Goal: Task Accomplishment & Management: Manage account settings

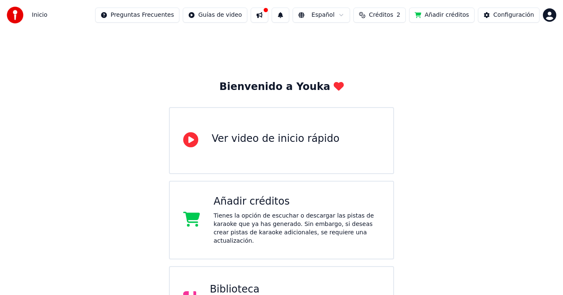
click at [452, 187] on div "Bienvenido a Youka Ver video de inicio rápido Añadir créditos Tienes la opción …" at bounding box center [281, 224] width 563 height 389
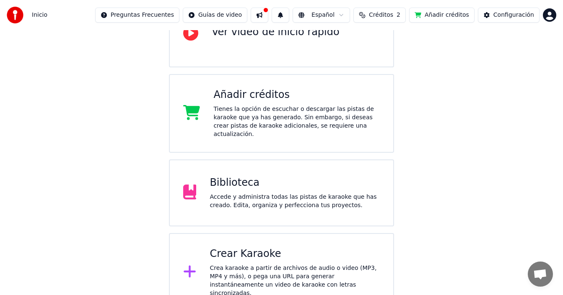
click at [275, 255] on div "Crear Karaoke Crea karaoke a partir de archivos de audio o video (MP3, MP4 y má…" at bounding box center [294, 273] width 170 height 50
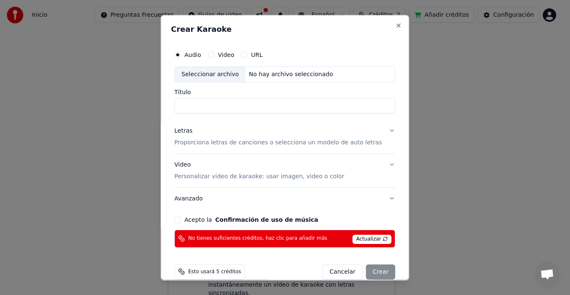
click at [323, 267] on button "Cancelar" at bounding box center [343, 271] width 40 height 15
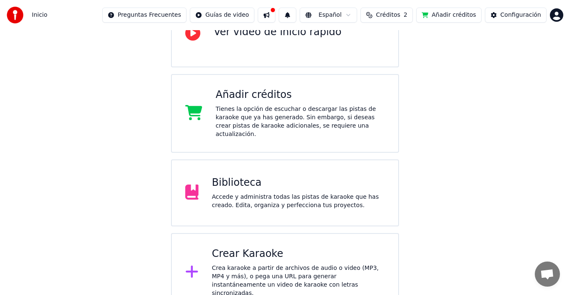
click at [549, 17] on html "Inicio Preguntas Frecuentes Guías de video Español Créditos 2 Añadir créditos C…" at bounding box center [285, 102] width 570 height 419
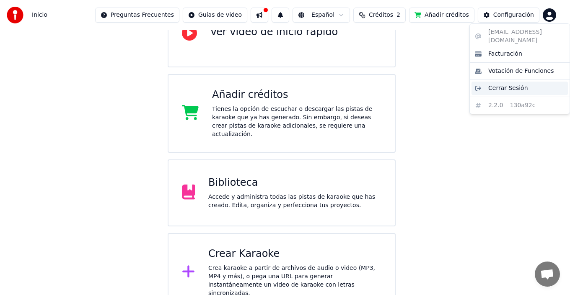
click at [507, 84] on span "Cerrar Sesión" at bounding box center [508, 88] width 40 height 8
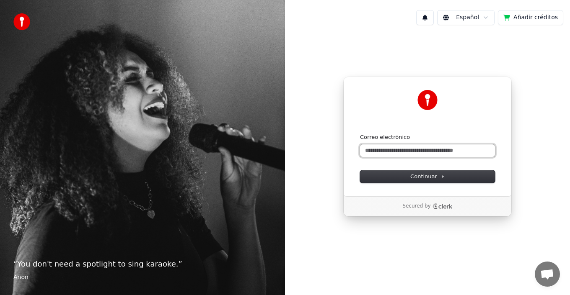
click at [416, 151] on input "Correo electrónico" at bounding box center [427, 151] width 135 height 13
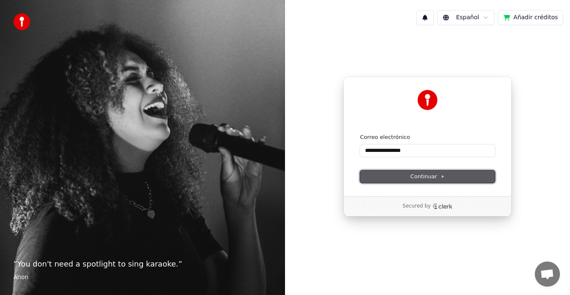
click at [411, 178] on span "Continuar" at bounding box center [427, 177] width 34 height 8
type input "**********"
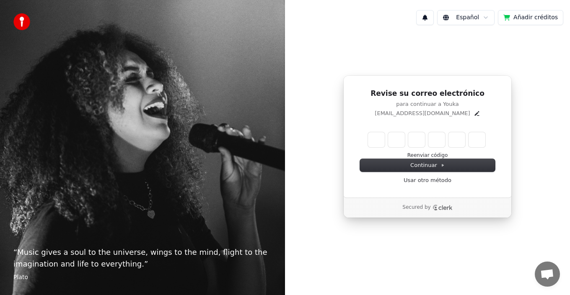
type input "******"
type input "*"
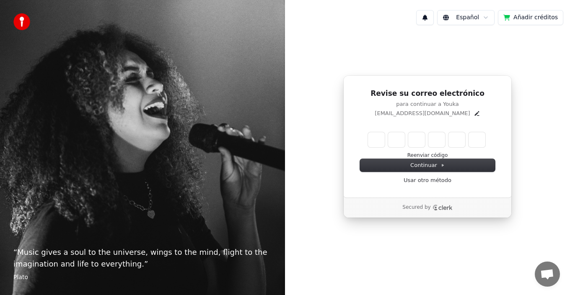
type input "*"
